Goal: Navigation & Orientation: Find specific page/section

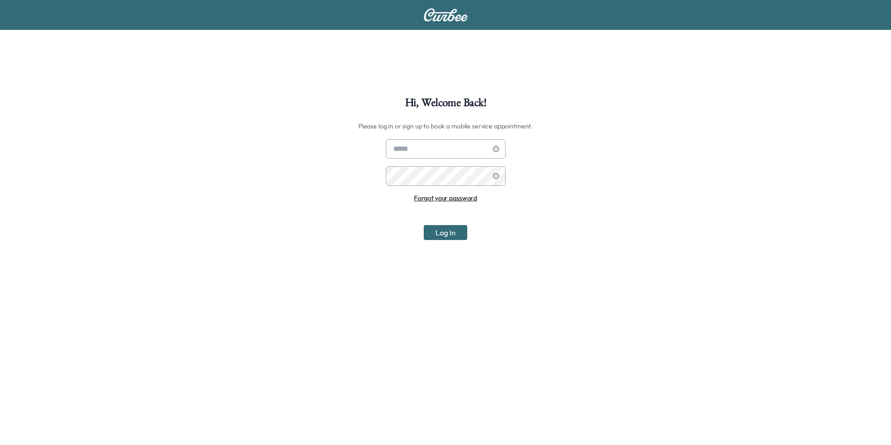
click at [445, 150] on input "text" at bounding box center [446, 149] width 120 height 20
type input "**********"
click at [424, 225] on button "Log In" at bounding box center [445, 232] width 43 height 15
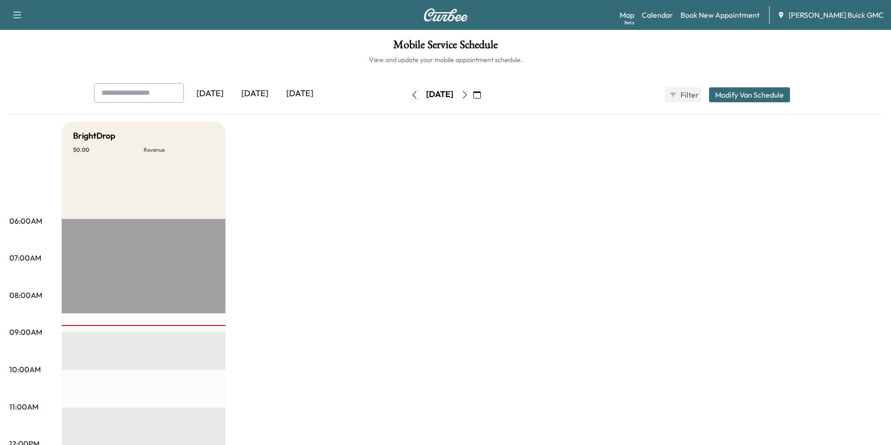
click at [468, 93] on icon "button" at bounding box center [464, 94] width 7 height 7
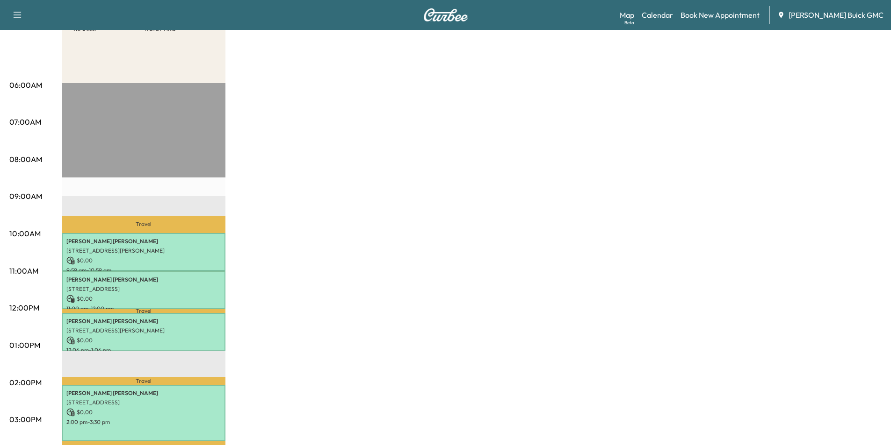
scroll to position [140, 0]
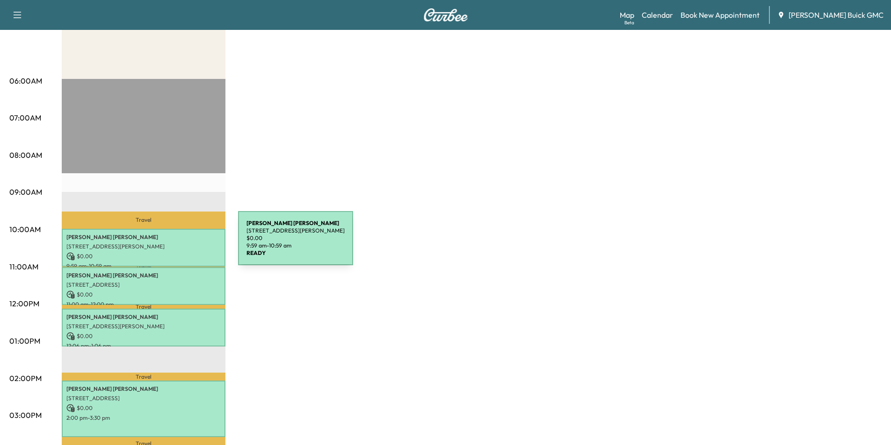
click at [168, 244] on p "[STREET_ADDRESS][PERSON_NAME]" at bounding box center [143, 246] width 154 height 7
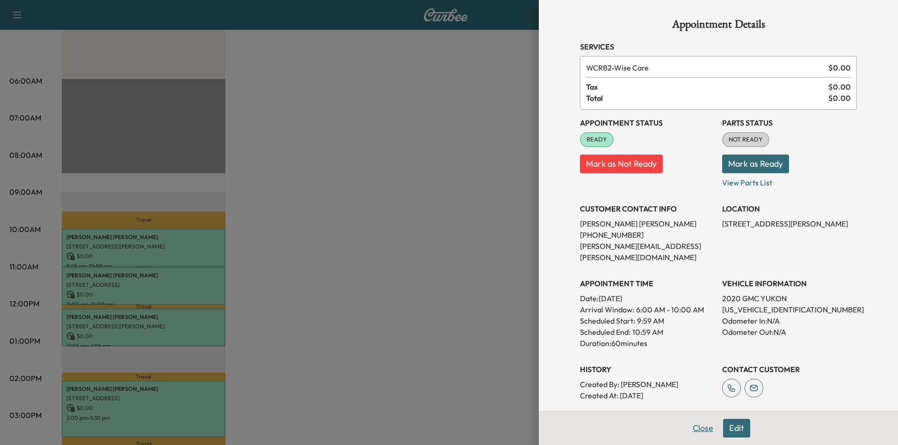
click at [698, 429] on button "Close" at bounding box center [702, 428] width 33 height 19
